Goal: Transaction & Acquisition: Purchase product/service

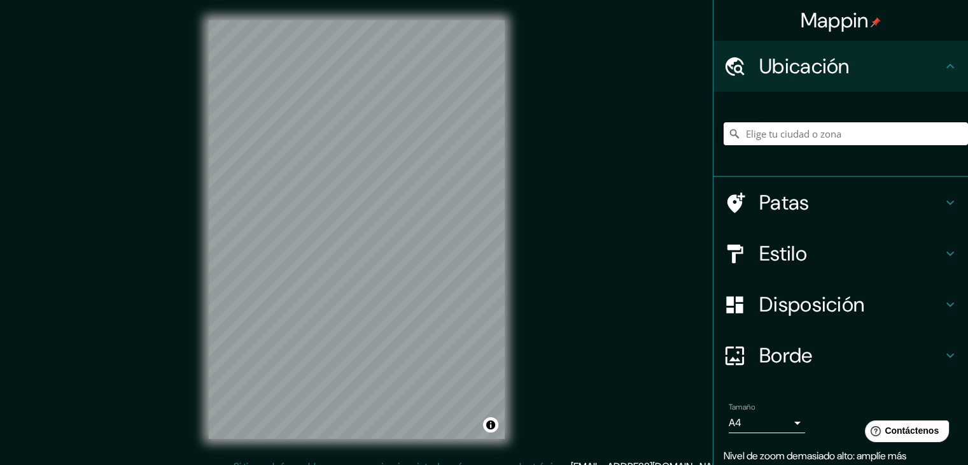
click at [866, 128] on input "Elige tu ciudad o zona" at bounding box center [846, 133] width 244 height 23
type input "Manta, [GEOGRAPHIC_DATA], [GEOGRAPHIC_DATA]"
click at [850, 138] on input "Manta, [GEOGRAPHIC_DATA], [GEOGRAPHIC_DATA]" at bounding box center [846, 133] width 244 height 23
drag, startPoint x: 354, startPoint y: 207, endPoint x: 381, endPoint y: 207, distance: 27.4
click at [372, 207] on div at bounding box center [367, 207] width 10 height 10
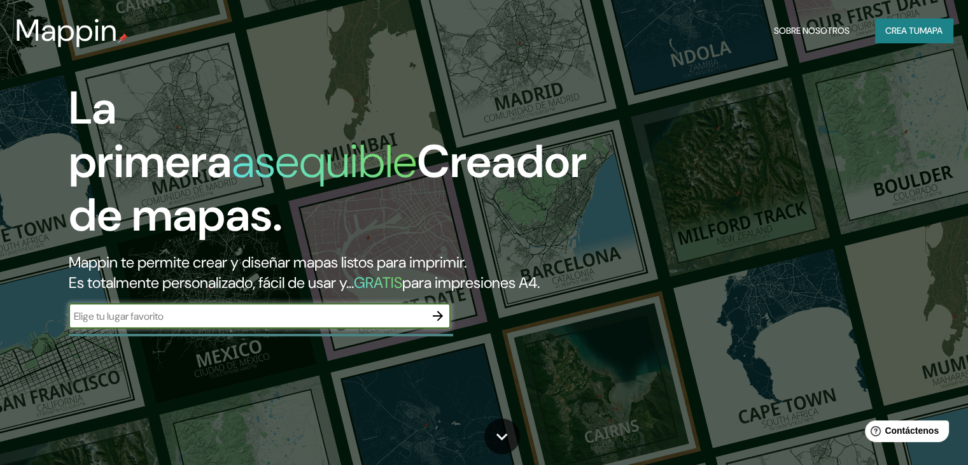
click at [915, 36] on font "Crea tu" at bounding box center [902, 30] width 34 height 11
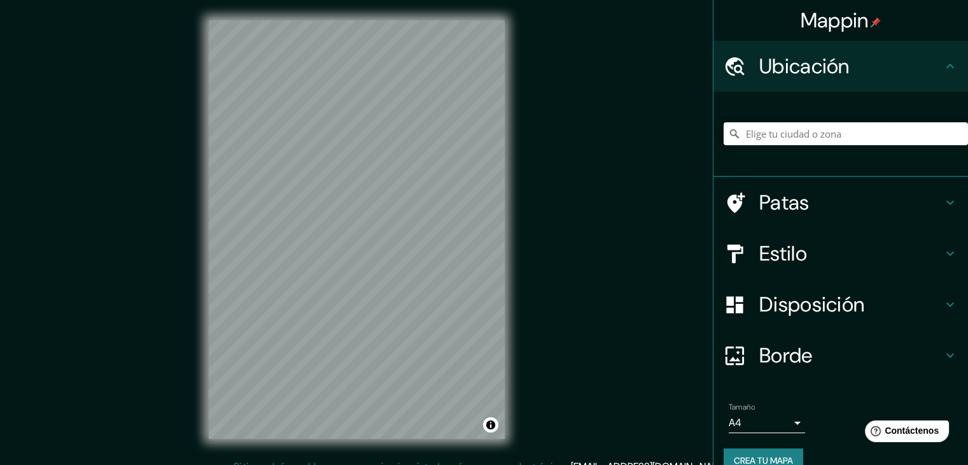
click at [783, 141] on input "Elige tu ciudad o zona" at bounding box center [846, 133] width 244 height 23
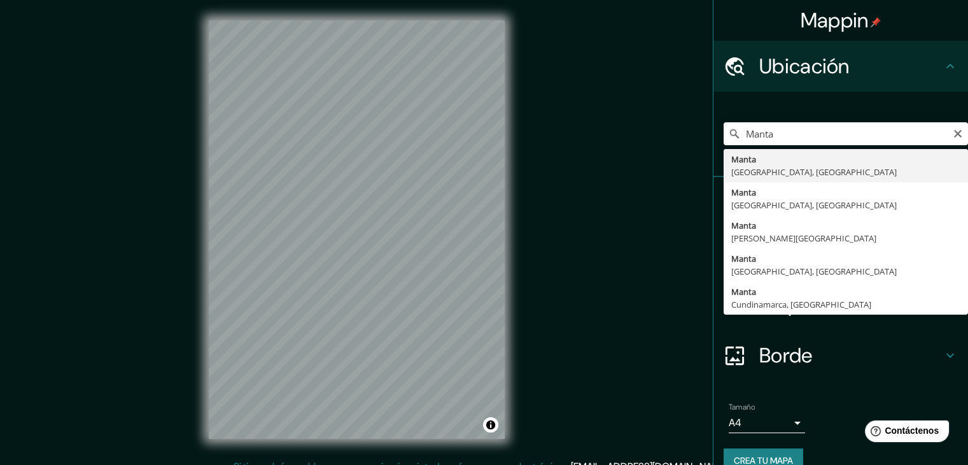
type input "Manta, [GEOGRAPHIC_DATA], [GEOGRAPHIC_DATA]"
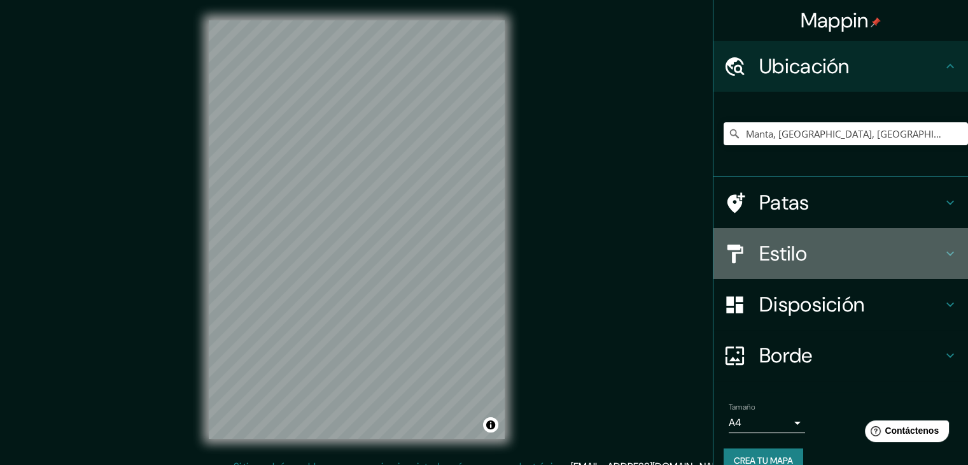
click at [808, 249] on h4 "Estilo" at bounding box center [850, 253] width 183 height 25
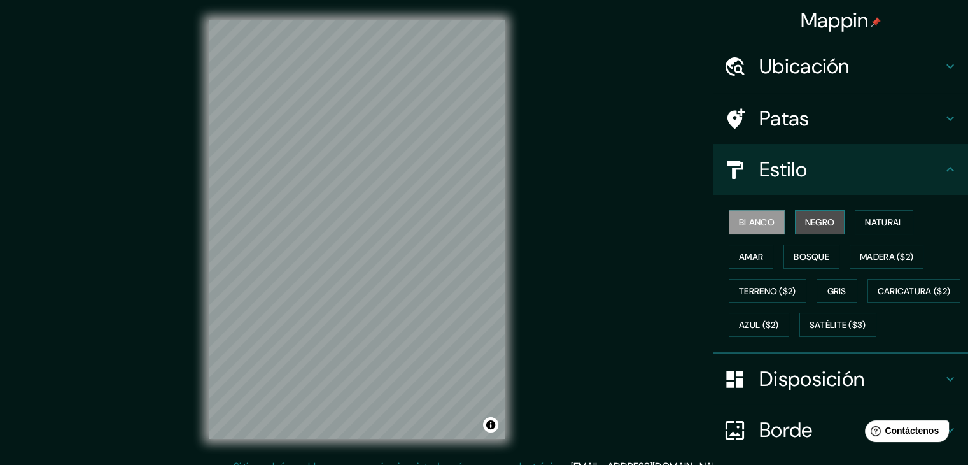
click at [805, 227] on font "Negro" at bounding box center [820, 221] width 30 height 11
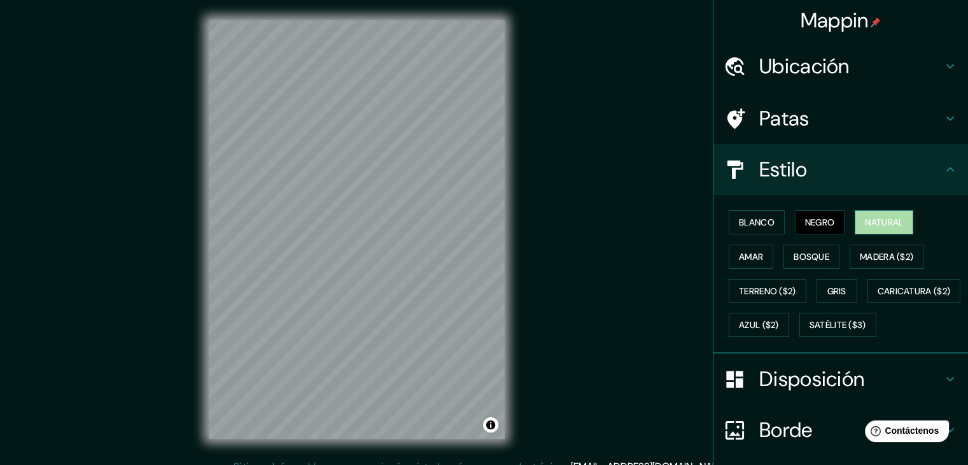
click at [867, 220] on font "Natural" at bounding box center [884, 221] width 38 height 11
click at [752, 249] on font "Amar" at bounding box center [751, 256] width 24 height 17
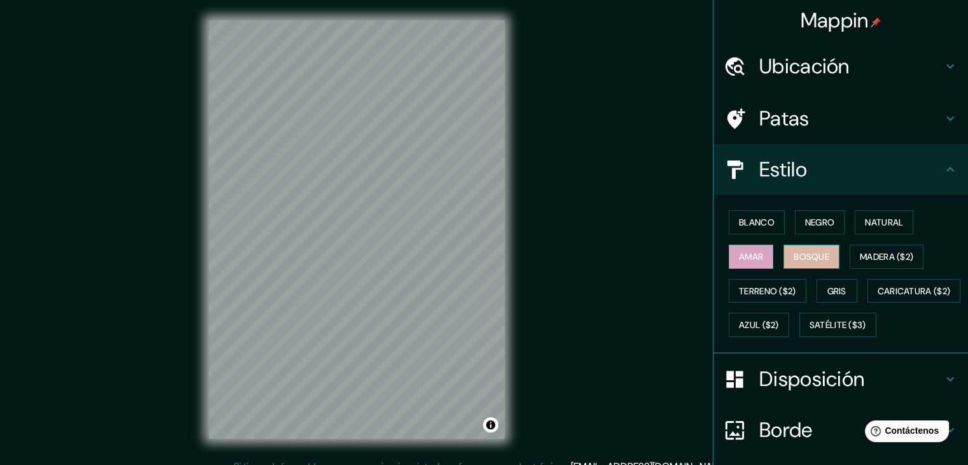
click at [794, 246] on button "Bosque" at bounding box center [811, 256] width 56 height 24
click at [746, 223] on font "Blanco" at bounding box center [757, 221] width 36 height 11
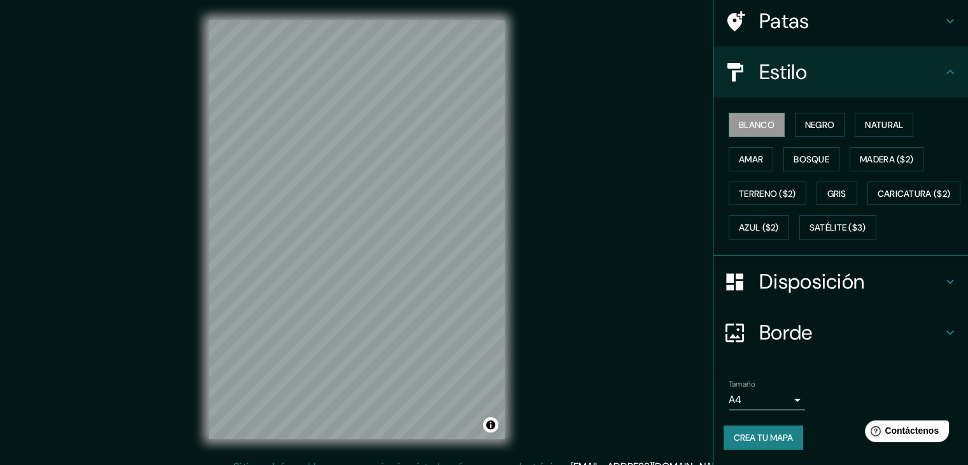
scroll to position [129, 0]
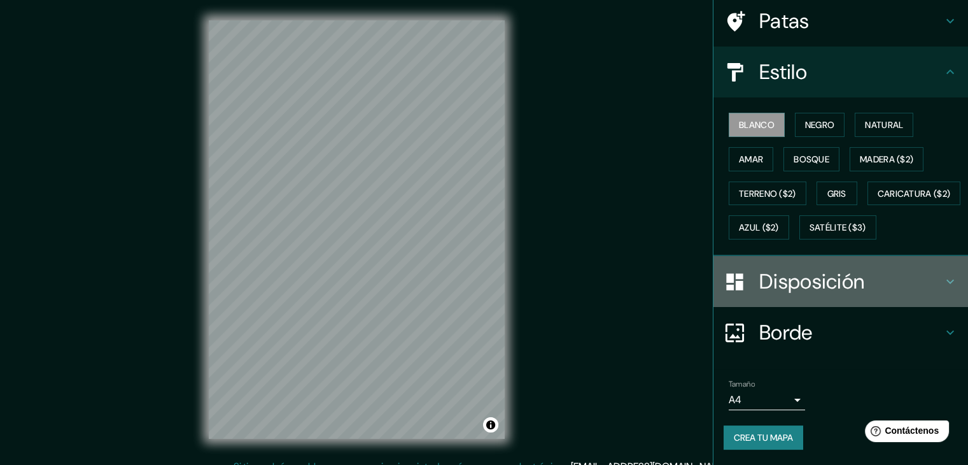
click at [792, 275] on font "Disposición" at bounding box center [811, 281] width 105 height 27
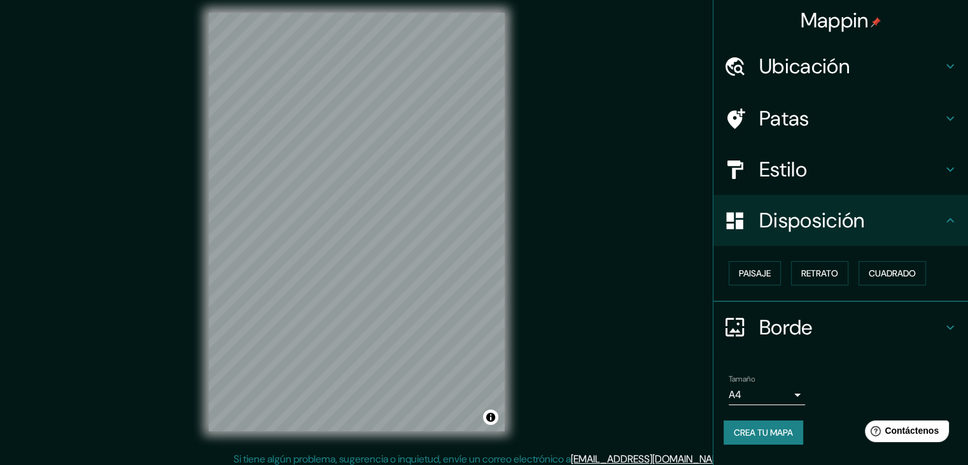
scroll to position [15, 0]
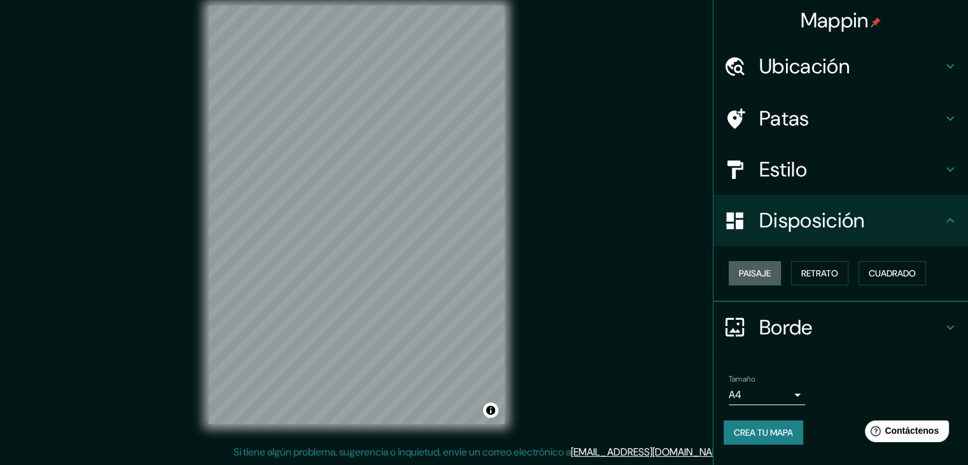
click at [762, 274] on font "Paisaje" at bounding box center [755, 272] width 32 height 11
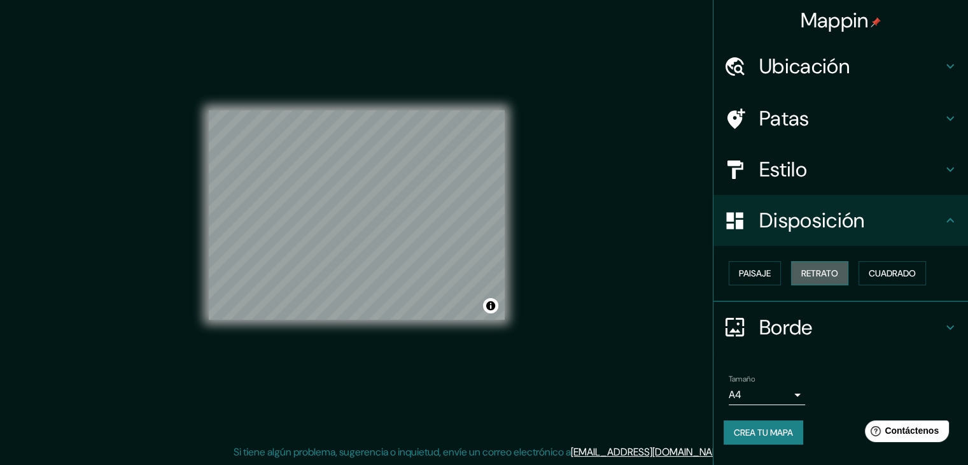
click at [796, 272] on button "Retrato" at bounding box center [819, 273] width 57 height 24
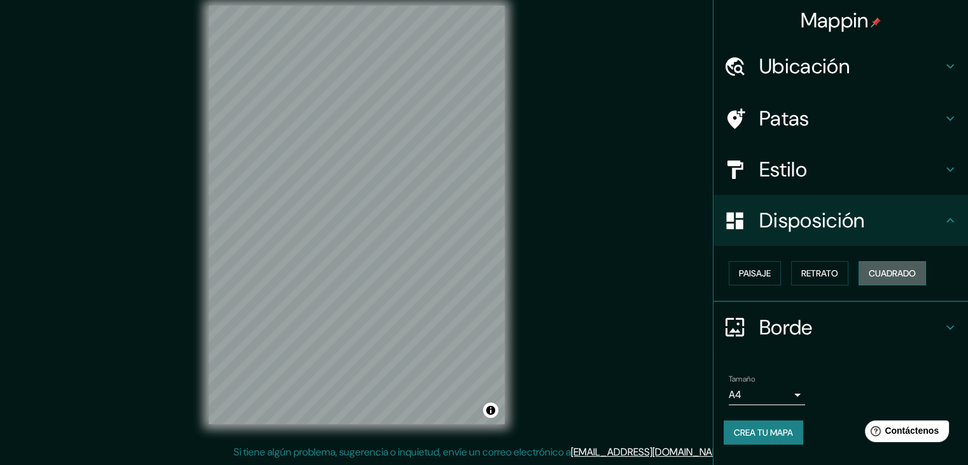
click at [871, 265] on font "Cuadrado" at bounding box center [892, 273] width 47 height 17
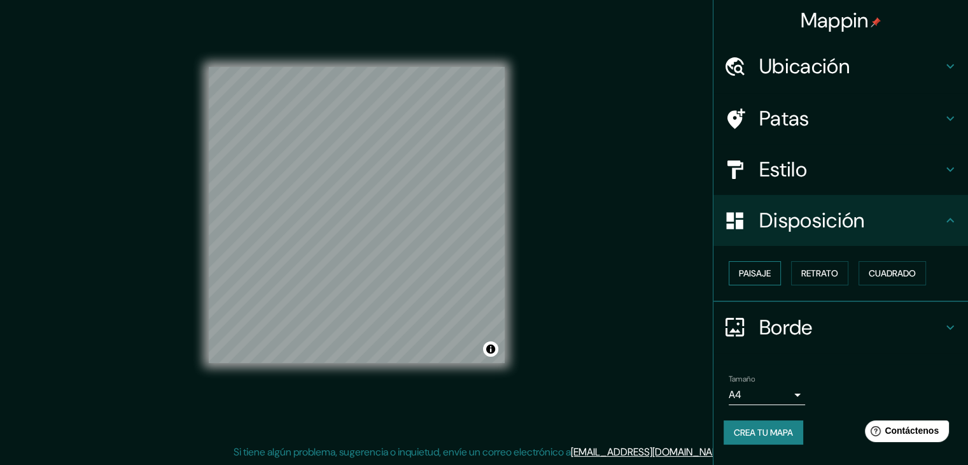
click at [767, 276] on font "Paisaje" at bounding box center [755, 272] width 32 height 11
